Goal: Find specific fact: Find specific fact

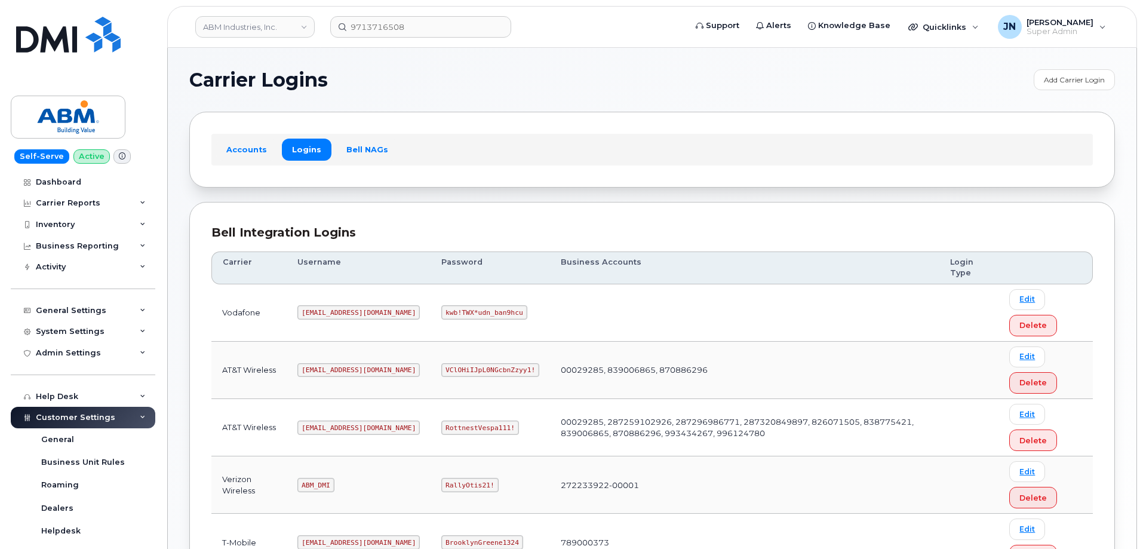
scroll to position [182, 0]
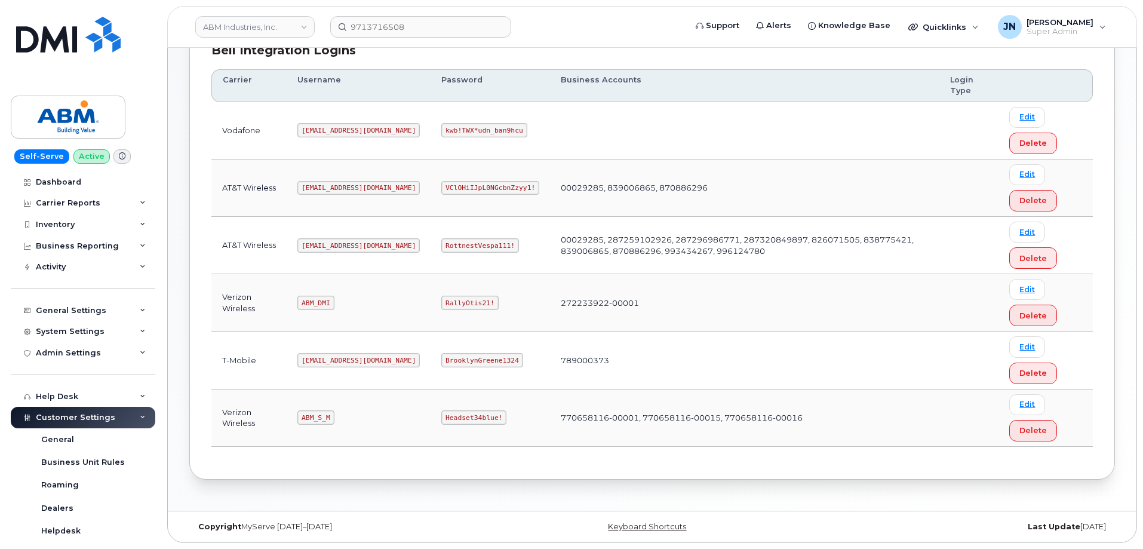
click at [324, 303] on code "ABM_DMI" at bounding box center [315, 302] width 36 height 14
click at [322, 417] on code "ABM_S_M" at bounding box center [315, 417] width 36 height 14
copy code "ABM_S_M"
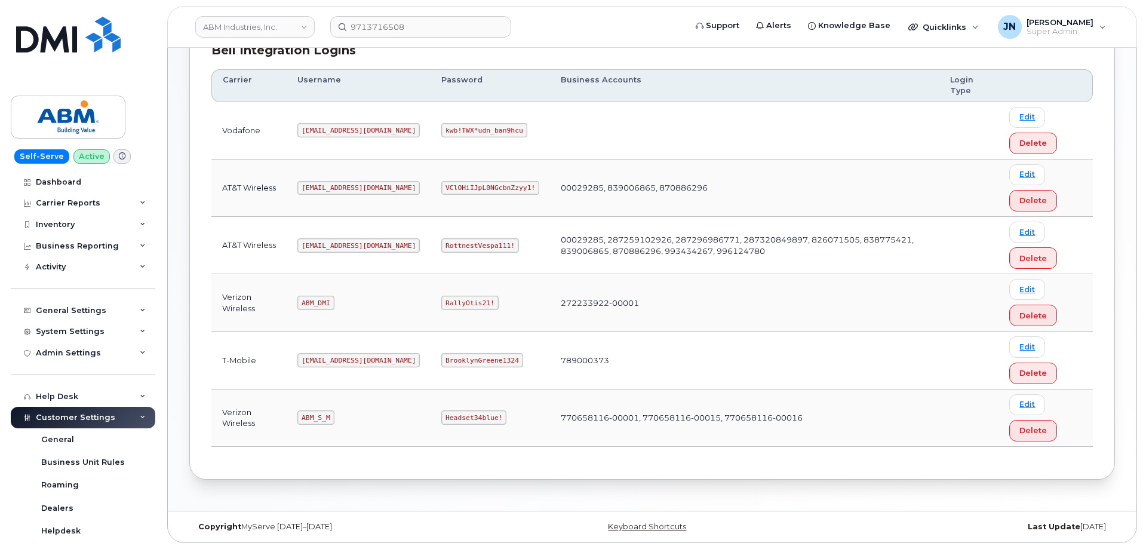
click at [441, 418] on code "Headset34blue!" at bounding box center [473, 417] width 65 height 14
click at [441, 419] on code "Headset34blue!" at bounding box center [473, 417] width 65 height 14
copy code "Headset34blue!"
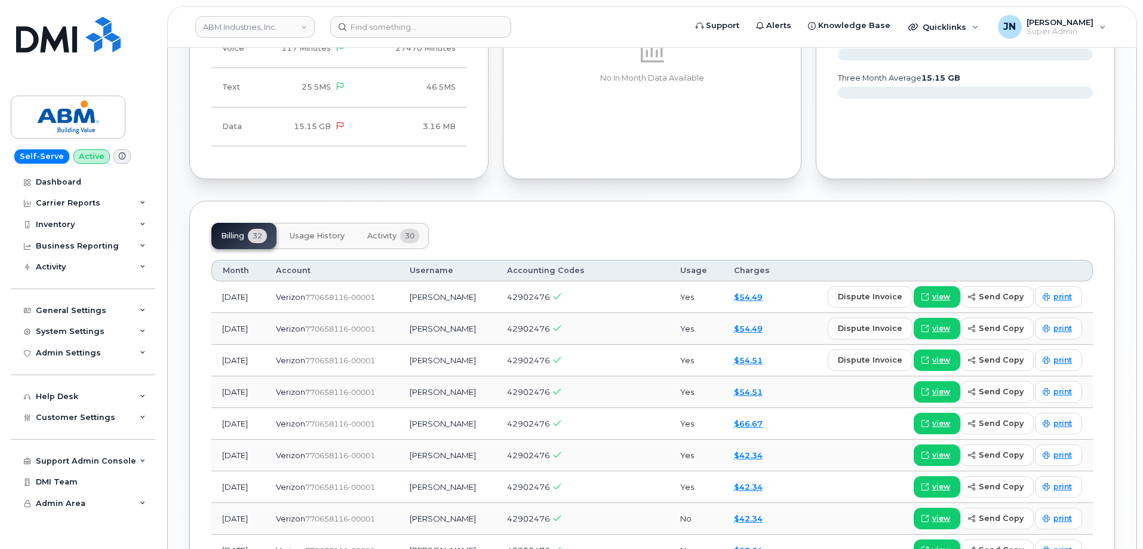
scroll to position [876, 0]
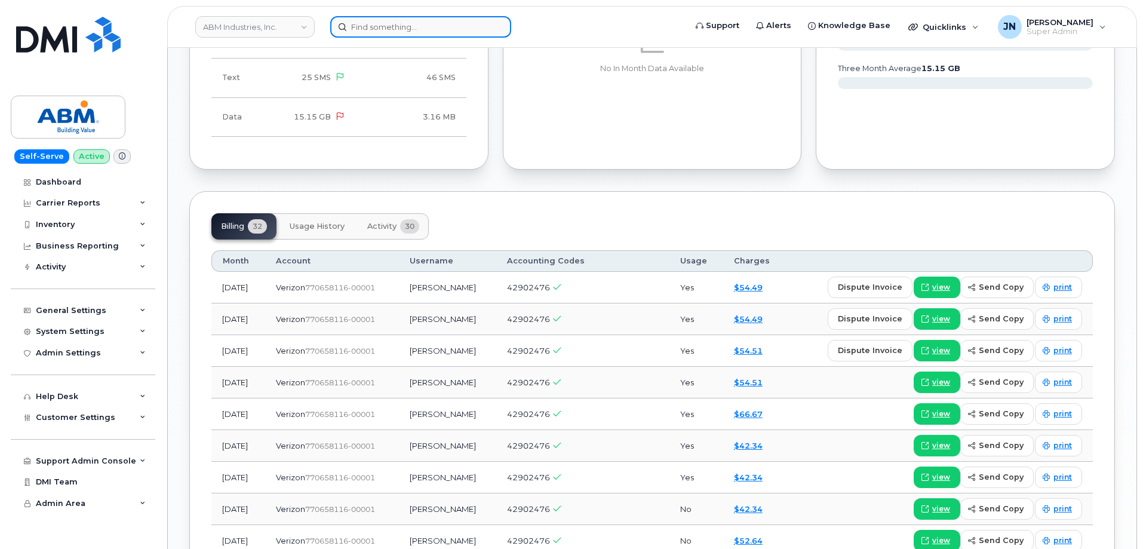
click at [381, 28] on input at bounding box center [420, 26] width 181 height 21
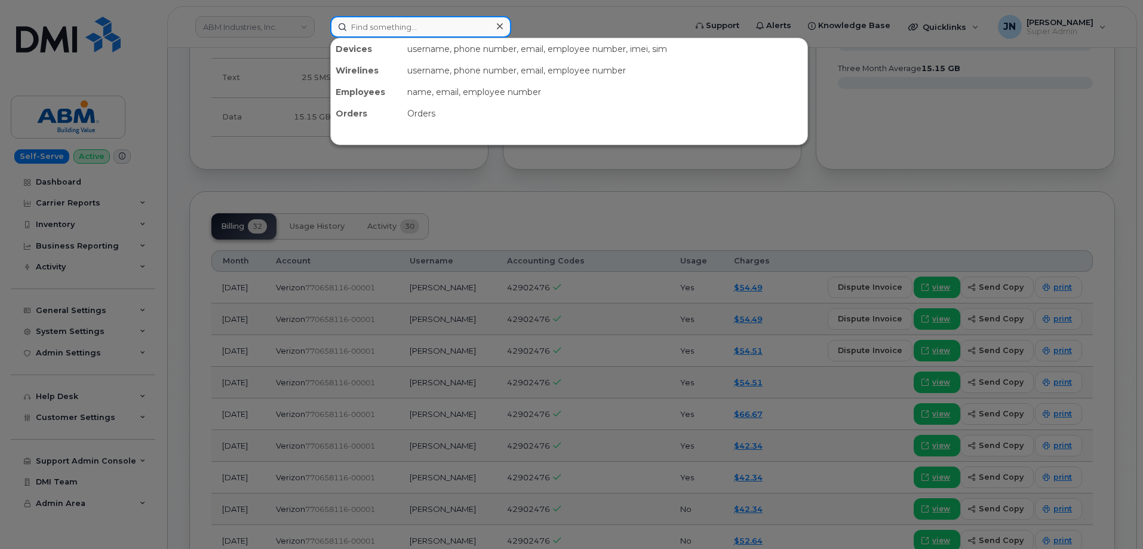
paste input "355135950607221"
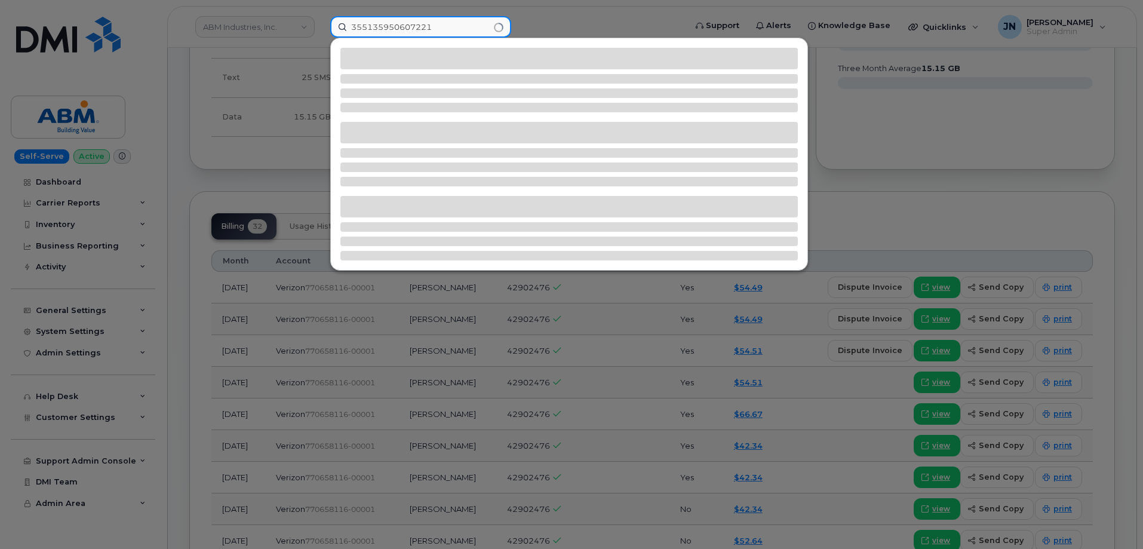
type input "355135950607221"
